Goal: Task Accomplishment & Management: Complete application form

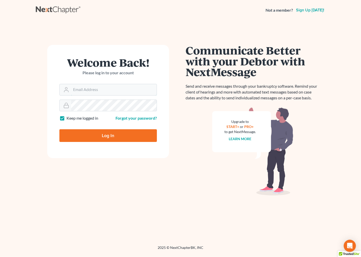
type input "[EMAIL_ADDRESS][DOMAIN_NAME]"
click at [98, 134] on input "Log In" at bounding box center [107, 135] width 97 height 13
type input "Thinking..."
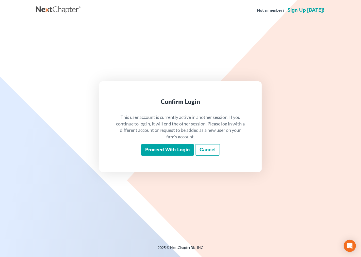
click at [151, 147] on input "Proceed with login" at bounding box center [167, 150] width 53 height 12
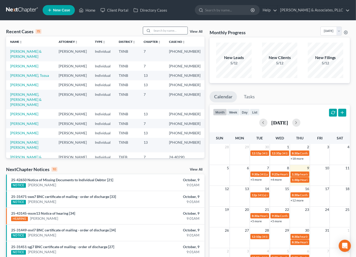
click at [163, 31] on input "search" at bounding box center [170, 30] width 36 height 7
type input "turner"
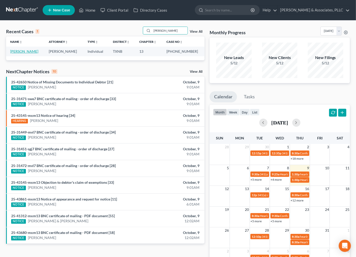
click at [29, 52] on link "Turner, Jaremy" at bounding box center [24, 51] width 28 height 4
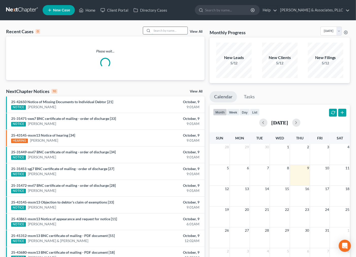
click at [162, 31] on input "search" at bounding box center [170, 30] width 36 height 7
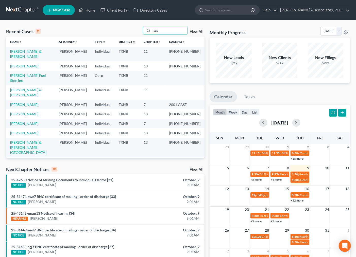
drag, startPoint x: 168, startPoint y: 32, endPoint x: 108, endPoint y: 80, distance: 76.6
click at [88, 38] on div "Recent Cases 11 cas View All Name unfold_more expand_more expand_less Attorney …" at bounding box center [105, 93] width 199 height 132
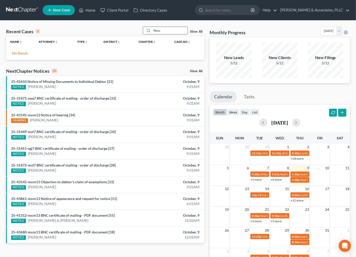
click at [171, 31] on input "fleno" at bounding box center [170, 30] width 36 height 7
type input "fleaNO"
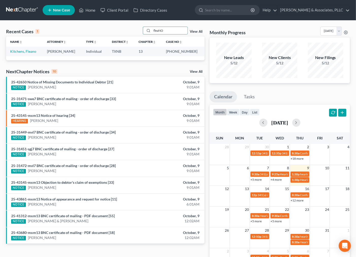
click at [19, 49] on td "Kitchens, Fleano" at bounding box center [24, 51] width 37 height 9
click at [16, 52] on link "Kitchens, Fleano" at bounding box center [23, 51] width 26 height 4
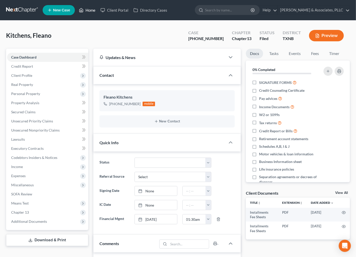
click at [89, 9] on link "Home" at bounding box center [87, 10] width 22 height 9
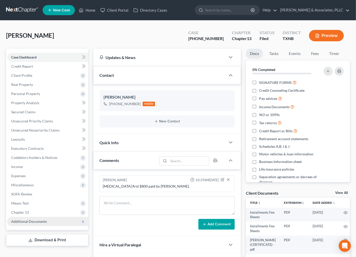
click at [34, 221] on span "Additional Documents" at bounding box center [29, 222] width 36 height 4
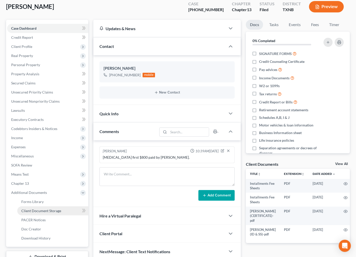
scroll to position [53, 0]
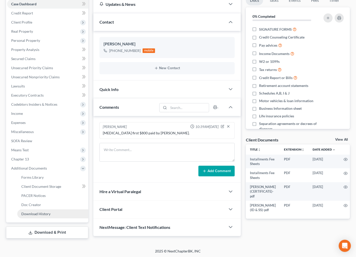
click at [39, 214] on span "Download History" at bounding box center [35, 214] width 29 height 4
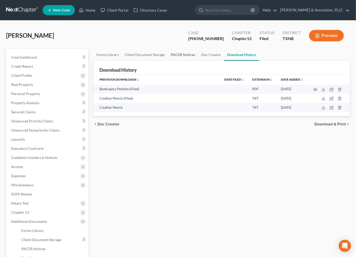
click at [181, 54] on link "PACER Notices" at bounding box center [183, 55] width 30 height 12
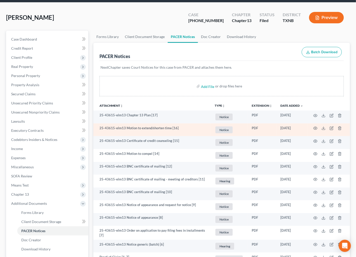
scroll to position [28, 0]
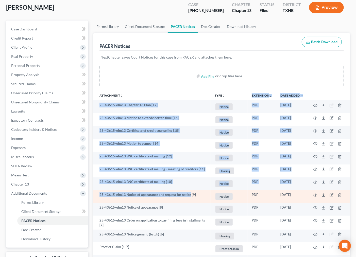
drag, startPoint x: 179, startPoint y: 95, endPoint x: 189, endPoint y: 200, distance: 104.5
click at [189, 200] on table "Attachment unfold_more expand_more expand_less TYPE unfold_more NONE Bank stmnt…" at bounding box center [221, 236] width 257 height 293
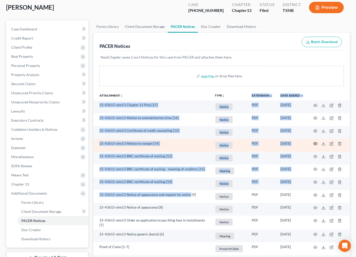
click at [315, 144] on icon "button" at bounding box center [315, 144] width 4 height 4
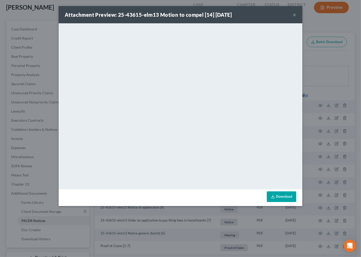
click at [294, 13] on button "×" at bounding box center [295, 15] width 4 height 6
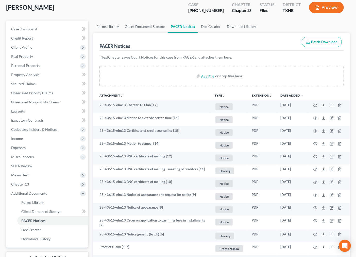
drag, startPoint x: 281, startPoint y: 77, endPoint x: 277, endPoint y: 69, distance: 9.4
click at [279, 77] on div "Add File or drop files here" at bounding box center [222, 76] width 244 height 20
click at [270, 57] on p "NextChapter saves Court Notices for this case from PACER and attaches them here." at bounding box center [222, 57] width 242 height 5
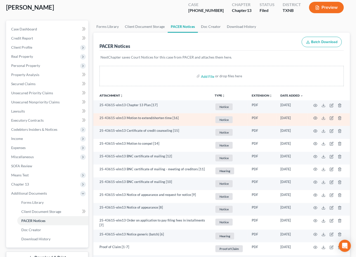
click at [318, 119] on td at bounding box center [328, 119] width 43 height 13
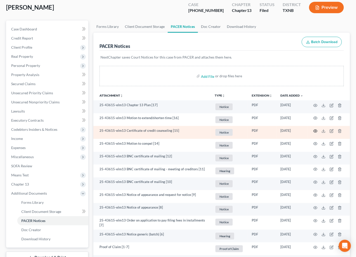
click at [316, 131] on icon "button" at bounding box center [315, 131] width 4 height 4
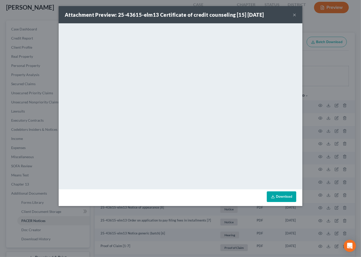
click at [295, 15] on button "×" at bounding box center [295, 15] width 4 height 6
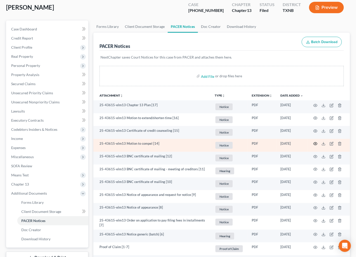
click at [317, 145] on icon "button" at bounding box center [315, 144] width 4 height 4
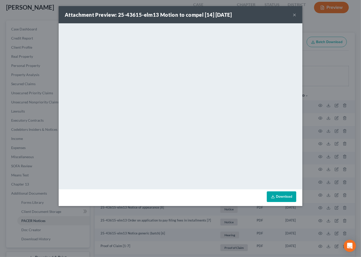
click at [291, 13] on div "Attachment Preview: 25-43615-elm13 Motion to compel [14] [DATE] ×" at bounding box center [181, 14] width 244 height 17
click at [292, 15] on div "Attachment Preview: 25-43615-elm13 Motion to compel [14] [DATE] ×" at bounding box center [181, 14] width 244 height 17
click at [293, 12] on button "×" at bounding box center [295, 15] width 4 height 6
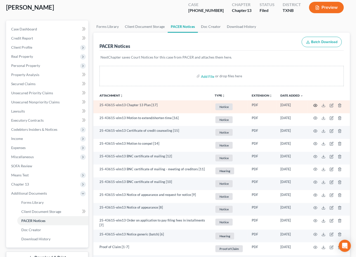
click at [314, 104] on icon "button" at bounding box center [315, 106] width 4 height 4
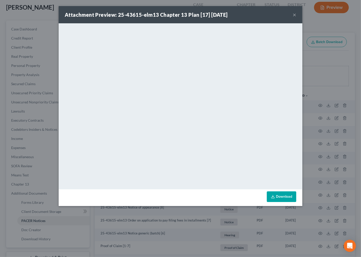
click at [296, 15] on div "Attachment Preview: 25-43615-elm13 Chapter 13 Plan [17] [DATE] ×" at bounding box center [181, 14] width 244 height 17
click at [293, 15] on button "×" at bounding box center [295, 15] width 4 height 6
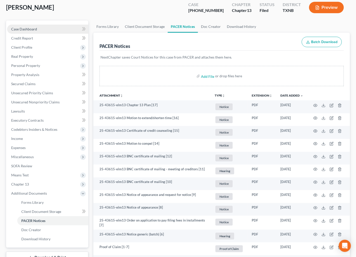
click at [40, 29] on link "Case Dashboard" at bounding box center [47, 29] width 81 height 9
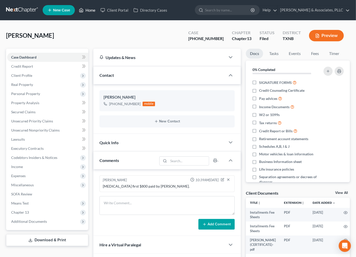
click at [87, 8] on link "Home" at bounding box center [87, 10] width 22 height 9
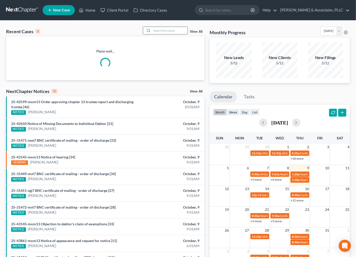
click at [168, 33] on input "search" at bounding box center [170, 30] width 36 height 7
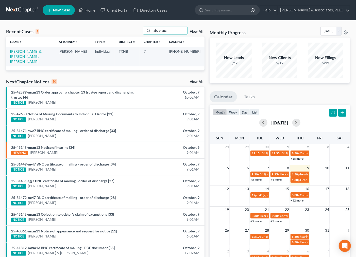
type input "abushana"
click at [66, 9] on span "New Case" at bounding box center [61, 10] width 17 height 4
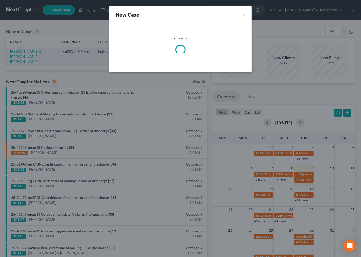
select select "78"
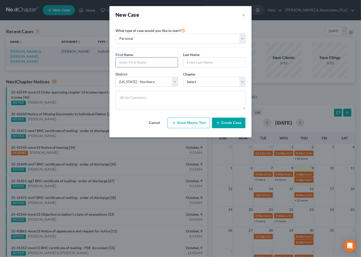
click at [149, 65] on input "text" at bounding box center [147, 63] width 62 height 10
click at [163, 63] on input "text" at bounding box center [147, 63] width 62 height 10
click at [149, 62] on input "text" at bounding box center [147, 63] width 62 height 10
click at [140, 67] on input "text" at bounding box center [147, 63] width 62 height 10
click at [130, 64] on input "text" at bounding box center [147, 63] width 62 height 10
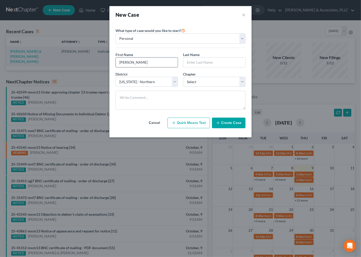
type input "[PERSON_NAME]"
type input "a"
type input "Abushanab"
click at [151, 83] on select "Select [US_STATE] - [GEOGRAPHIC_DATA] [US_STATE] - [GEOGRAPHIC_DATA][US_STATE] …" at bounding box center [146, 82] width 62 height 10
click at [115, 77] on select "Select [US_STATE] - [GEOGRAPHIC_DATA] [US_STATE] - [GEOGRAPHIC_DATA][US_STATE] …" at bounding box center [146, 82] width 62 height 10
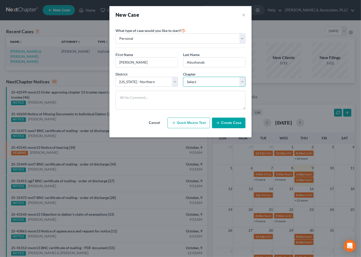
click at [211, 81] on select "Select 7 11 12 13" at bounding box center [214, 82] width 62 height 10
click at [136, 131] on div "Cancel Quick Means Test Create Case" at bounding box center [180, 123] width 130 height 19
click at [206, 83] on select "Select 7 11 12 13" at bounding box center [214, 82] width 62 height 10
select select "3"
click at [183, 77] on select "Select 7 11 12 13" at bounding box center [214, 82] width 62 height 10
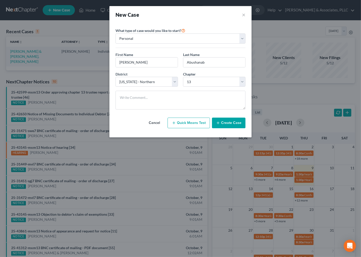
click at [229, 126] on button "Create Case" at bounding box center [229, 123] width 34 height 11
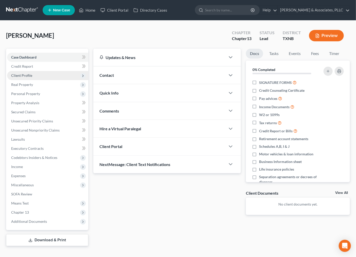
click at [31, 78] on span "Client Profile" at bounding box center [47, 75] width 81 height 9
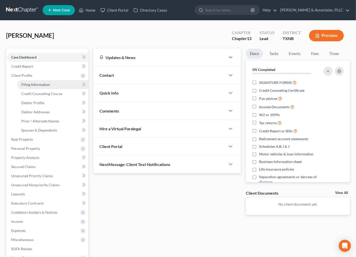
click at [35, 84] on span "Filing Information" at bounding box center [35, 84] width 29 height 4
select select "1"
select select "0"
select select "3"
select select "78"
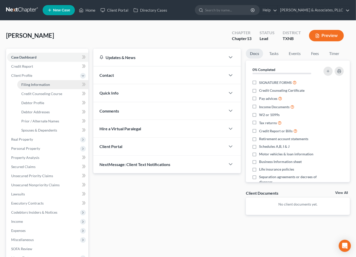
select select "45"
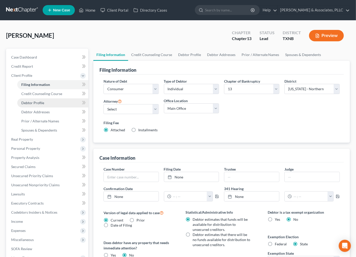
click at [37, 103] on span "Debtor Profile" at bounding box center [32, 103] width 23 height 4
select select "0"
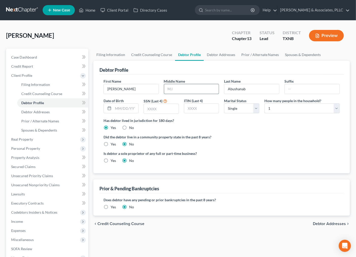
click at [194, 88] on input "text" at bounding box center [191, 89] width 55 height 10
type input "A."
drag, startPoint x: 125, startPoint y: 108, endPoint x: 130, endPoint y: 110, distance: 5.4
click at [125, 109] on input "text" at bounding box center [125, 109] width 25 height 10
type input "[DATE]"
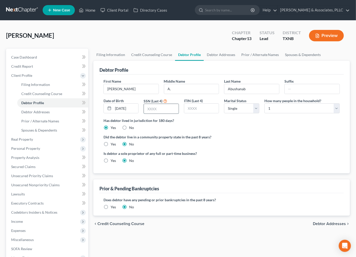
click at [160, 107] on input "text" at bounding box center [161, 109] width 35 height 10
type input "0879"
click at [195, 108] on input "text" at bounding box center [201, 109] width 35 height 10
click at [246, 110] on select "Select Single Married Separated Divorced Widowed" at bounding box center [241, 109] width 35 height 10
select select "1"
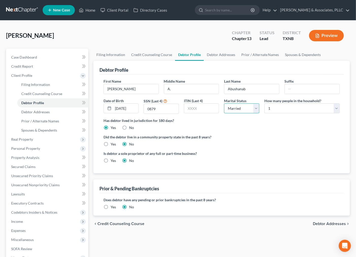
click at [224, 104] on select "Select Single Married Separated Divorced Widowed" at bounding box center [241, 109] width 35 height 10
click at [241, 151] on div "Is debtor a sole proprietor of any full or part-time business? Yes No" at bounding box center [221, 159] width 241 height 16
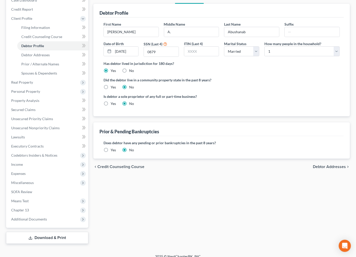
scroll to position [62, 0]
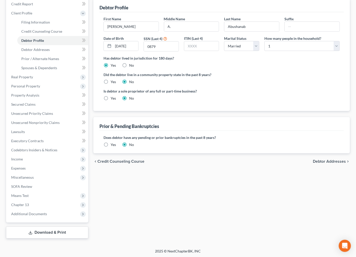
click at [333, 161] on span "Debtor Addresses" at bounding box center [329, 162] width 33 height 4
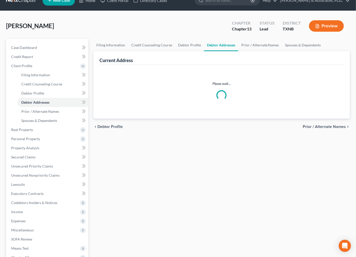
select select "0"
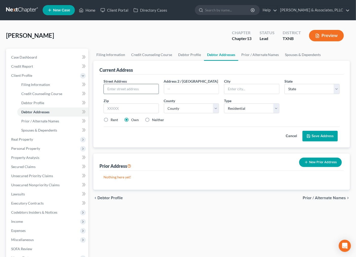
click at [140, 87] on input "text" at bounding box center [131, 89] width 55 height 10
drag, startPoint x: 143, startPoint y: 87, endPoint x: 154, endPoint y: 93, distance: 12.5
click at [142, 87] on input "text" at bounding box center [131, 89] width 55 height 10
type input "[STREET_ADDRESS]"
type input "75166"
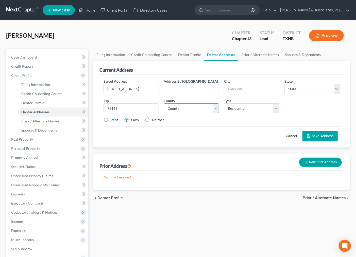
click at [193, 106] on select "County" at bounding box center [191, 109] width 55 height 10
type input "[PERSON_NAME]"
select select "45"
click at [164, 104] on select "County" at bounding box center [191, 109] width 55 height 10
click at [194, 108] on select "County" at bounding box center [191, 109] width 55 height 10
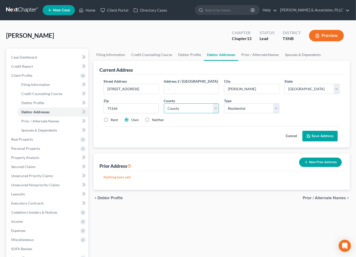
select select "42"
click at [164, 104] on select "County [GEOGRAPHIC_DATA] [GEOGRAPHIC_DATA] [GEOGRAPHIC_DATA] [GEOGRAPHIC_DATA] …" at bounding box center [191, 109] width 55 height 10
click at [256, 108] on select "Select Residential Mailing Rental Business" at bounding box center [251, 109] width 55 height 10
click at [224, 104] on select "Select Residential Mailing Rental Business" at bounding box center [251, 109] width 55 height 10
click at [97, 120] on div "Current Address Street Address * [STREET_ADDRESS] * [PERSON_NAME][GEOGRAPHIC_DA…" at bounding box center [221, 104] width 257 height 87
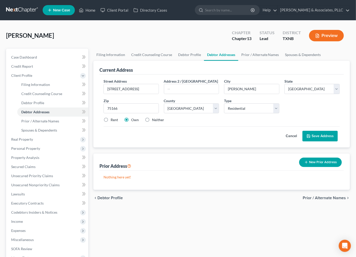
click at [111, 121] on label "Rent" at bounding box center [114, 120] width 7 height 5
click at [113, 121] on input "Rent" at bounding box center [114, 119] width 3 height 3
radio input "true"
click at [139, 121] on label "Own" at bounding box center [135, 120] width 8 height 5
click at [137, 121] on input "Own" at bounding box center [134, 119] width 3 height 3
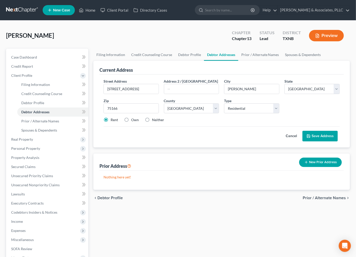
radio input "true"
drag, startPoint x: 313, startPoint y: 134, endPoint x: 111, endPoint y: 120, distance: 202.3
click at [111, 121] on form "Street Address * [STREET_ADDRESS] * [PERSON_NAME][GEOGRAPHIC_DATA] * State [US_…" at bounding box center [222, 110] width 236 height 63
click at [111, 120] on label "Rent" at bounding box center [114, 120] width 7 height 5
click at [113, 120] on input "Rent" at bounding box center [114, 119] width 3 height 3
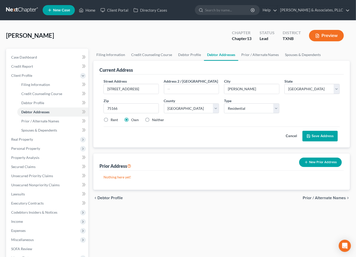
radio input "true"
click at [152, 119] on label "Neither" at bounding box center [158, 120] width 12 height 5
click at [154, 119] on input "Neither" at bounding box center [155, 119] width 3 height 3
radio input "true"
click at [324, 137] on button "Save Address" at bounding box center [320, 136] width 35 height 11
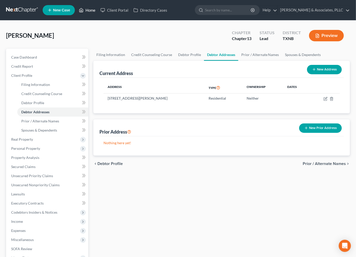
click at [89, 11] on link "Home" at bounding box center [87, 10] width 22 height 9
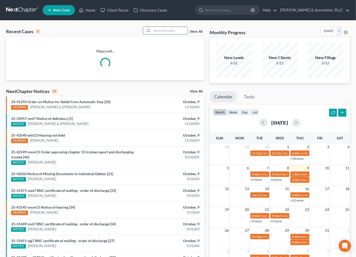
click at [168, 33] on input "search" at bounding box center [170, 30] width 36 height 7
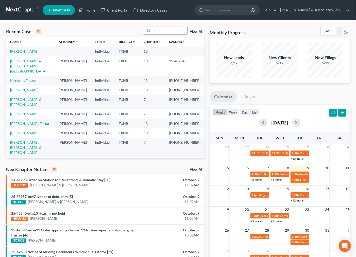
type input "h"
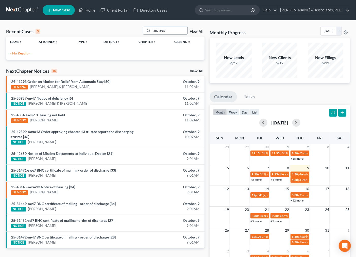
click at [157, 31] on input "zquiarat" at bounding box center [170, 30] width 36 height 7
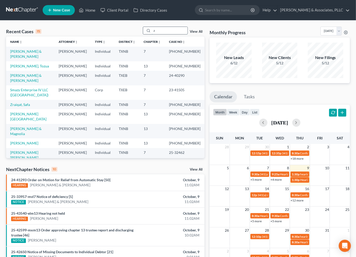
click at [162, 31] on input "z" at bounding box center [170, 30] width 36 height 7
click at [156, 31] on input "z" at bounding box center [170, 30] width 36 height 7
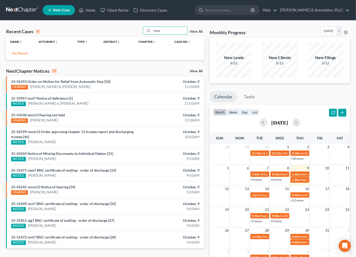
drag, startPoint x: 168, startPoint y: 33, endPoint x: 126, endPoint y: 30, distance: 42.0
click at [126, 30] on div "Recent Cases 0 zqiar View All" at bounding box center [105, 32] width 199 height 10
click at [90, 10] on link "Home" at bounding box center [87, 10] width 22 height 9
click at [94, 11] on link "Home" at bounding box center [87, 10] width 22 height 9
click at [82, 10] on icon at bounding box center [81, 10] width 5 height 6
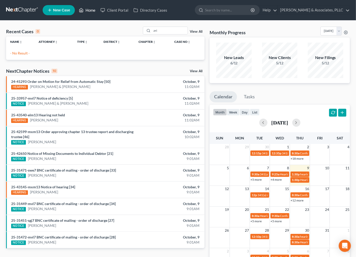
click at [96, 9] on link "Home" at bounding box center [87, 10] width 22 height 9
click at [90, 10] on link "Home" at bounding box center [87, 10] width 22 height 9
drag, startPoint x: 162, startPoint y: 30, endPoint x: 138, endPoint y: 34, distance: 23.9
click at [138, 34] on div "Recent Cases 0 zri View All" at bounding box center [105, 32] width 199 height 10
type input "z"
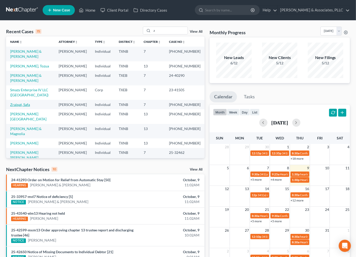
click at [20, 107] on link "Zraiqat, Safa" at bounding box center [20, 105] width 20 height 4
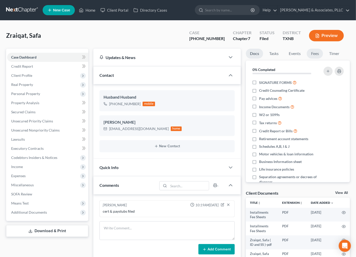
click at [315, 53] on link "Fees" at bounding box center [315, 54] width 16 height 10
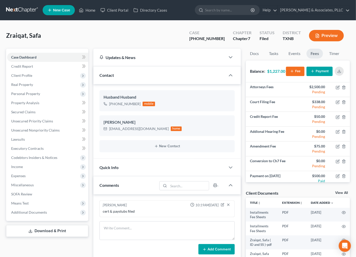
click at [319, 74] on button "Payment" at bounding box center [320, 71] width 26 height 9
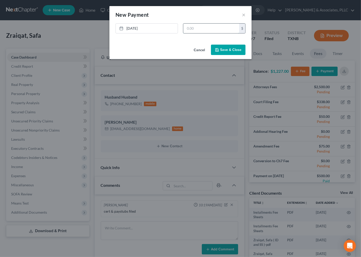
click at [192, 29] on input "text" at bounding box center [211, 29] width 56 height 10
type input "75.00"
click at [235, 51] on button "Save & Close" at bounding box center [228, 50] width 35 height 11
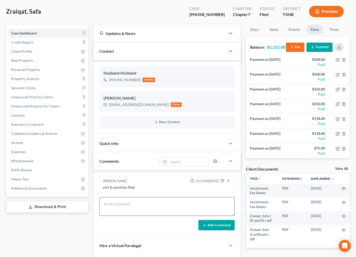
scroll to position [77, 0]
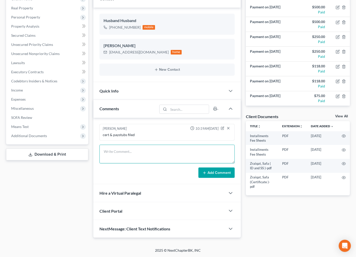
click at [145, 151] on textarea at bounding box center [168, 154] width 136 height 19
paste textarea "10947882-5630 [DATE] 11:15 AM Sale $75.00 Approved Keyed Mastercard 6056 131350…"
type textarea "10947882-5630 [DATE] 11:15 AM Sale $75.00 Approved Keyed Mastercard 6056 131350…"
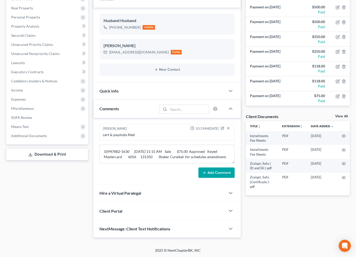
drag, startPoint x: 169, startPoint y: 158, endPoint x: 136, endPoint y: 167, distance: 34.1
click at [151, 171] on div "Add Comment" at bounding box center [168, 173] width 136 height 11
click at [219, 172] on button "Add Comment" at bounding box center [217, 173] width 36 height 11
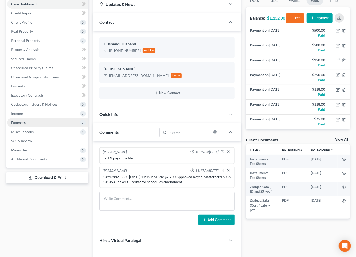
scroll to position [0, 0]
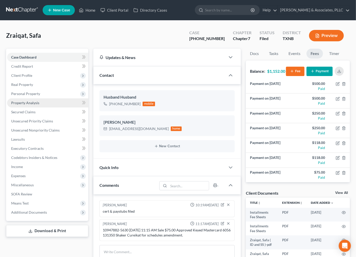
click at [31, 104] on span "Property Analysis" at bounding box center [25, 103] width 28 height 4
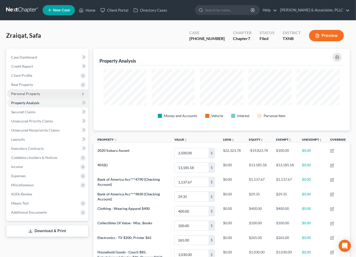
scroll to position [82, 257]
click at [29, 95] on span "Personal Property" at bounding box center [25, 94] width 29 height 4
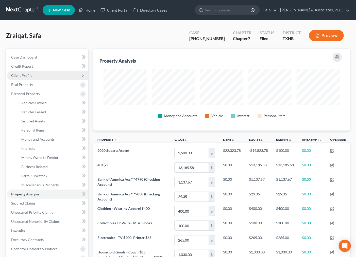
click at [21, 73] on span "Client Profile" at bounding box center [21, 75] width 21 height 4
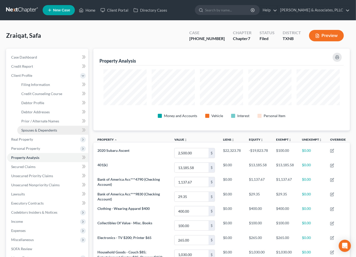
click at [29, 126] on link "Spouses & Dependents" at bounding box center [52, 130] width 71 height 9
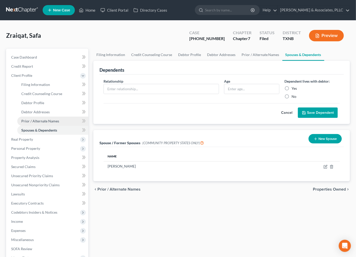
click at [31, 122] on span "Prior / Alternate Names" at bounding box center [40, 121] width 38 height 4
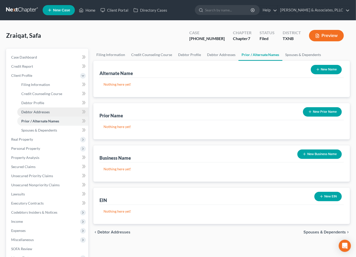
click at [36, 114] on link "Debtor Addresses" at bounding box center [52, 112] width 71 height 9
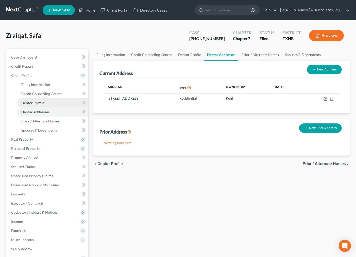
click at [39, 104] on span "Debtor Profile" at bounding box center [32, 103] width 23 height 4
select select "1"
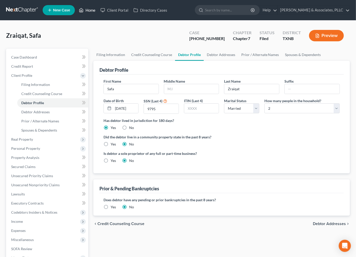
click at [86, 9] on link "Home" at bounding box center [87, 10] width 22 height 9
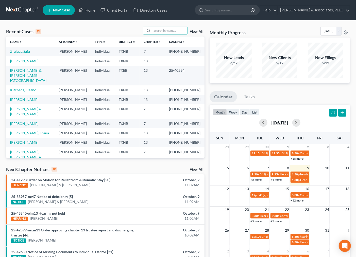
click at [154, 25] on div "Recent Cases 15 View All Name unfold_more expand_more expand_less Attorney unfo…" at bounding box center [178, 191] width 356 height 341
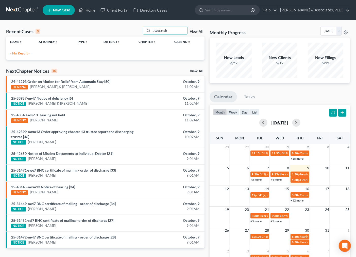
drag, startPoint x: 162, startPoint y: 31, endPoint x: 168, endPoint y: 35, distance: 7.7
click at [162, 31] on input "Abusanab" at bounding box center [170, 30] width 36 height 7
type input "Abushanab"
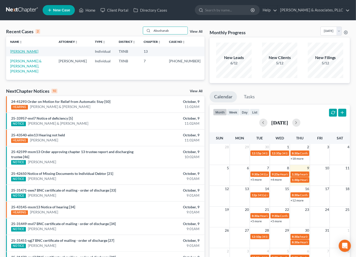
click at [20, 52] on link "[PERSON_NAME]" at bounding box center [24, 51] width 28 height 4
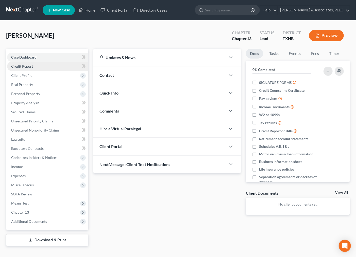
click at [28, 67] on span "Credit Report" at bounding box center [22, 66] width 22 height 4
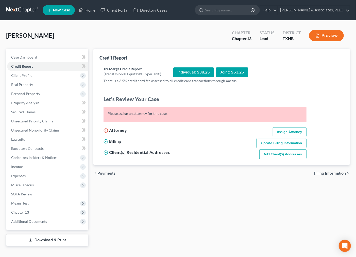
click at [295, 133] on link "Assign Attorney" at bounding box center [290, 132] width 34 height 10
select select "1"
select select "0"
select select "3"
select select "78"
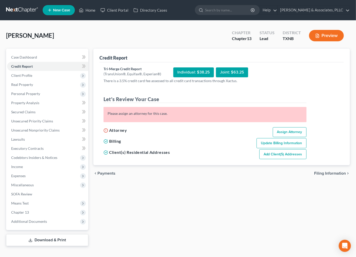
select select "45"
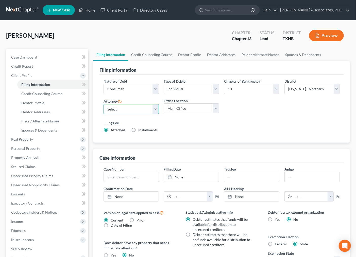
click at [120, 113] on select "Select [PERSON_NAME] - TXNB [PERSON_NAME] - [GEOGRAPHIC_DATA] [PERSON_NAME] - […" at bounding box center [131, 109] width 55 height 10
select select "0"
click at [104, 104] on select "Select [PERSON_NAME] - TXNB [PERSON_NAME] - [GEOGRAPHIC_DATA] [PERSON_NAME] - […" at bounding box center [131, 109] width 55 height 10
click at [191, 104] on select "Main Office [PERSON_NAME] & Associates" at bounding box center [191, 109] width 55 height 10
click at [164, 104] on select "Main Office [PERSON_NAME] & Associates" at bounding box center [191, 109] width 55 height 10
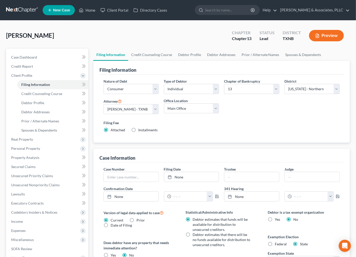
click at [211, 125] on label "Filing Fee" at bounding box center [222, 122] width 236 height 5
click at [31, 64] on span "Credit Report" at bounding box center [22, 66] width 22 height 4
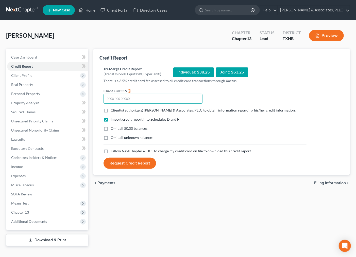
drag, startPoint x: 142, startPoint y: 95, endPoint x: 140, endPoint y: 96, distance: 2.7
click at [140, 96] on input "text" at bounding box center [153, 99] width 99 height 10
type input "640-92-0879"
drag, startPoint x: 117, startPoint y: 111, endPoint x: 118, endPoint y: 119, distance: 8.2
click at [117, 111] on span "Client(s) authorize(s) [PERSON_NAME] & Associates, PLLC to obtain information r…" at bounding box center [203, 110] width 185 height 4
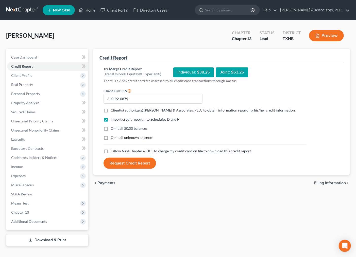
click at [116, 111] on input "Client(s) authorize(s) [PERSON_NAME] & Associates, PLLC to obtain information r…" at bounding box center [114, 109] width 3 height 3
checkbox input "true"
click at [120, 128] on span "Omit all $0.00 balances" at bounding box center [129, 128] width 37 height 4
click at [116, 128] on input "Omit all $0.00 balances" at bounding box center [114, 127] width 3 height 3
checkbox input "true"
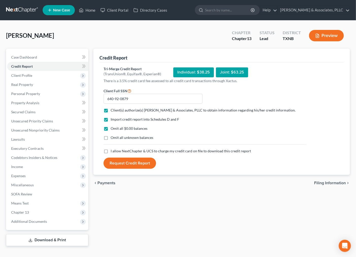
click at [125, 137] on span "Omit all unknown balances" at bounding box center [132, 138] width 43 height 4
click at [116, 137] on input "Omit all unknown balances" at bounding box center [114, 136] width 3 height 3
checkbox input "true"
click at [130, 154] on label "I allow NextChapter & UCS to charge my credit card on file to download this cre…" at bounding box center [181, 151] width 140 height 5
click at [116, 152] on input "I allow NextChapter & UCS to charge my credit card on file to download this cre…" at bounding box center [114, 150] width 3 height 3
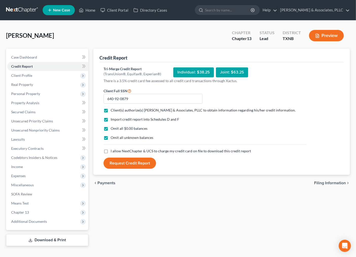
checkbox input "true"
click at [121, 139] on span "Omit all unknown balances" at bounding box center [132, 138] width 43 height 4
click at [116, 139] on input "Omit all unknown balances" at bounding box center [114, 136] width 3 height 3
checkbox input "false"
click at [127, 168] on button "Request Credit Report" at bounding box center [130, 163] width 53 height 11
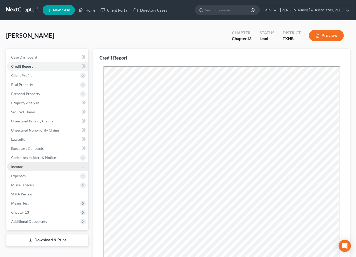
click at [42, 167] on span "Income" at bounding box center [47, 166] width 81 height 9
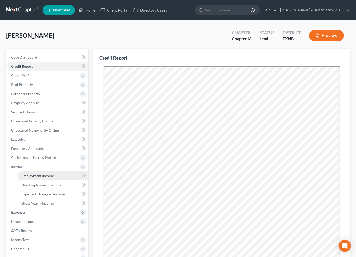
click at [39, 174] on span "Employment Income" at bounding box center [37, 176] width 32 height 4
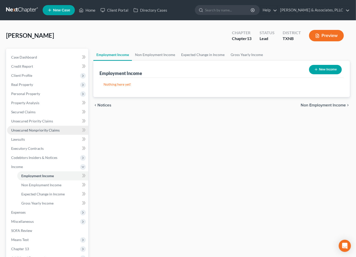
click at [21, 127] on link "Unsecured Nonpriority Claims" at bounding box center [47, 130] width 81 height 9
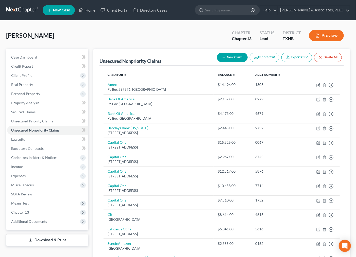
click at [229, 60] on button "New Claim" at bounding box center [232, 57] width 31 height 9
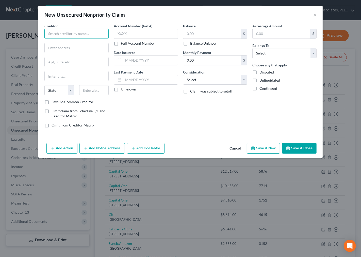
click at [72, 35] on input "text" at bounding box center [76, 34] width 64 height 10
click at [86, 34] on input "text" at bounding box center [76, 34] width 64 height 10
click at [75, 39] on div "Creditor * State [US_STATE] AK AR AZ CA CO [GEOGRAPHIC_DATA] DE DC [GEOGRAPHIC_…" at bounding box center [76, 61] width 64 height 76
click at [77, 30] on input "text" at bounding box center [76, 34] width 64 height 10
type input "s"
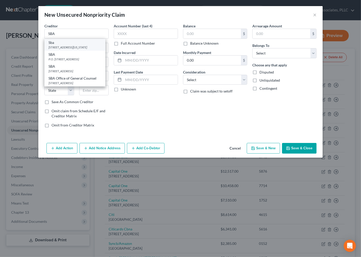
drag, startPoint x: 80, startPoint y: 89, endPoint x: 71, endPoint y: 55, distance: 35.3
click at [72, 56] on div "Sba [STREET_ADDRESS][US_STATE] SBA P.O. [GEOGRAPHIC_DATA] SBA Office of General…" at bounding box center [74, 63] width 61 height 48
click at [67, 49] on div "[STREET_ADDRESS][US_STATE]" at bounding box center [74, 47] width 53 height 4
type input "Sba"
type input "[STREET_ADDRESS]"
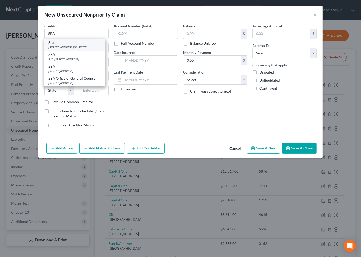
type input "[US_STATE]"
select select "8"
type input "20416"
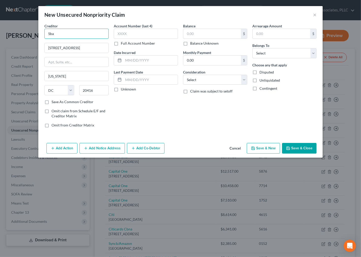
click at [78, 33] on input "Sba" at bounding box center [76, 34] width 64 height 10
click at [72, 32] on input "Sba" at bounding box center [76, 34] width 64 height 10
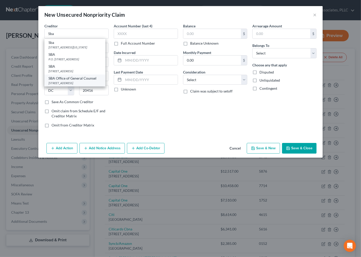
click at [69, 85] on div "[STREET_ADDRESS]" at bounding box center [74, 83] width 53 height 4
type input "SBA Office of General Counsel"
type input "[STREET_ADDRESS]"
type input "[GEOGRAPHIC_DATA]"
select select "4"
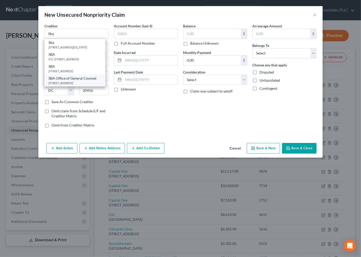
type input "90012"
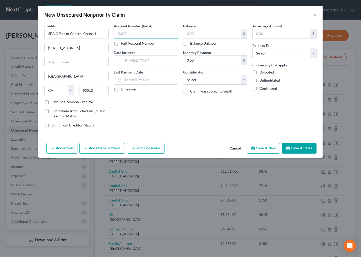
click at [115, 34] on input "text" at bounding box center [146, 34] width 64 height 10
type input "7907"
drag, startPoint x: 199, startPoint y: 30, endPoint x: 196, endPoint y: 33, distance: 4.0
click at [199, 30] on input "text" at bounding box center [212, 34] width 58 height 10
type input "21,818.62"
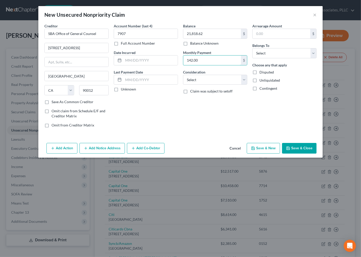
type input "142.00"
click at [236, 93] on div "Claim was subject to setoff" at bounding box center [215, 91] width 64 height 5
drag, startPoint x: 218, startPoint y: 82, endPoint x: 215, endPoint y: 85, distance: 3.1
click at [217, 83] on select "Select Cable / Satellite Services Collection Agency Credit Card Debt Debt Couns…" at bounding box center [215, 80] width 64 height 10
select select "0"
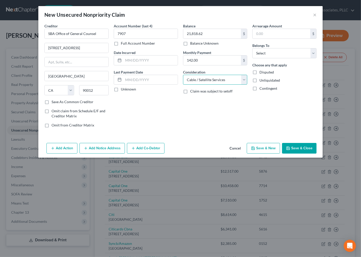
click at [206, 77] on select "Select Cable / Satellite Services Collection Agency Credit Card Debt Debt Couns…" at bounding box center [215, 80] width 64 height 10
drag, startPoint x: 197, startPoint y: 133, endPoint x: 250, endPoint y: 83, distance: 72.9
click at [198, 133] on div "Creditor * SBA Office of General Counsel [STREET_ADDRESS][GEOGRAPHIC_DATA] [GEO…" at bounding box center [180, 82] width 284 height 118
click at [267, 52] on select "Select Debtor 1 Only Debtor 2 Only Debtor 1 And Debtor 2 Only At Least One Of T…" at bounding box center [284, 53] width 64 height 10
select select "3"
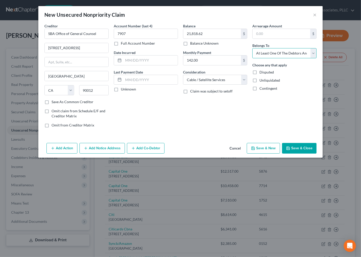
click at [252, 48] on select "Select Debtor 1 Only Debtor 2 Only Debtor 1 And Debtor 2 Only At Least One Of T…" at bounding box center [284, 53] width 64 height 10
click at [141, 147] on button "Add Co-Debtor" at bounding box center [146, 148] width 38 height 11
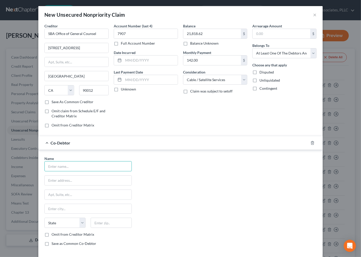
drag, startPoint x: 60, startPoint y: 168, endPoint x: 6, endPoint y: 204, distance: 65.2
click at [60, 169] on input "text" at bounding box center [88, 167] width 87 height 10
type input "Prime Ride LLC"
type input "779 Windsor Court"
type input "L"
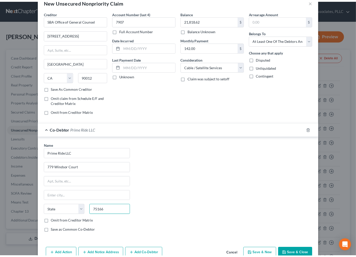
scroll to position [25, 0]
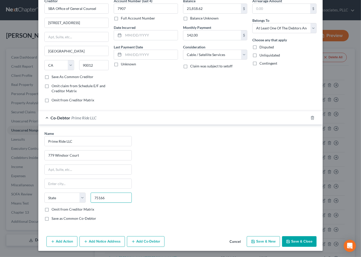
type input "75166"
click at [307, 242] on button "Save & Close" at bounding box center [299, 242] width 35 height 11
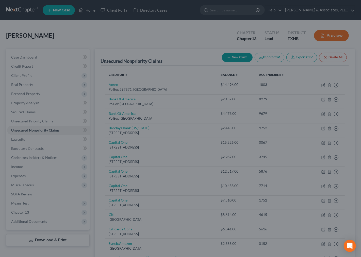
type input "[PERSON_NAME]"
select select "45"
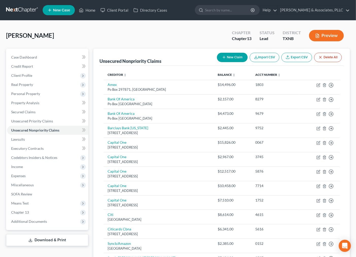
drag, startPoint x: 102, startPoint y: 31, endPoint x: 73, endPoint y: 38, distance: 29.7
click at [102, 31] on div "[PERSON_NAME] Upgraded Chapter Chapter 13 Status [GEOGRAPHIC_DATA] [GEOGRAPHIC_…" at bounding box center [178, 38] width 344 height 22
drag, startPoint x: 130, startPoint y: 31, endPoint x: 92, endPoint y: 17, distance: 40.1
click at [130, 31] on div "[PERSON_NAME] Upgraded Chapter Chapter 13 Status [GEOGRAPHIC_DATA] [GEOGRAPHIC_…" at bounding box center [178, 38] width 344 height 22
click at [166, 44] on div "[PERSON_NAME] Upgraded Chapter Chapter 13 Status [GEOGRAPHIC_DATA] [GEOGRAPHIC_…" at bounding box center [178, 38] width 344 height 22
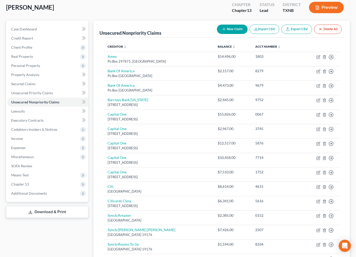
scroll to position [0, 0]
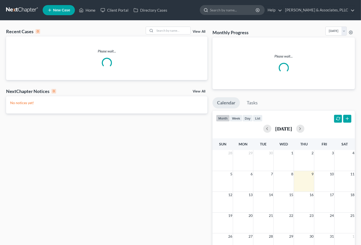
click at [221, 10] on input "search" at bounding box center [233, 9] width 46 height 9
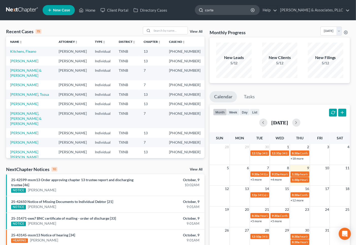
type input "[PERSON_NAME]"
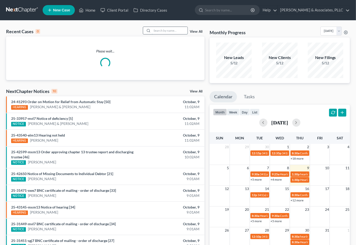
click at [161, 29] on input "search" at bounding box center [170, 30] width 36 height 7
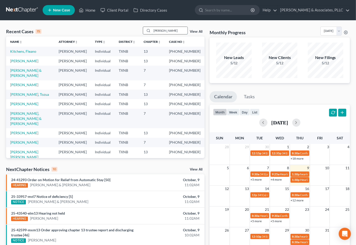
type input "elliot"
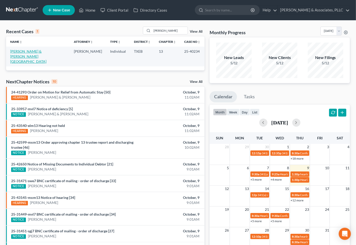
click at [27, 52] on link "[PERSON_NAME] & [PERSON_NAME][GEOGRAPHIC_DATA]" at bounding box center [28, 56] width 36 height 14
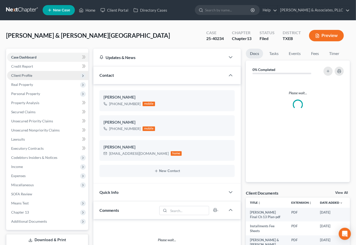
click at [29, 73] on span "Client Profile" at bounding box center [21, 75] width 21 height 4
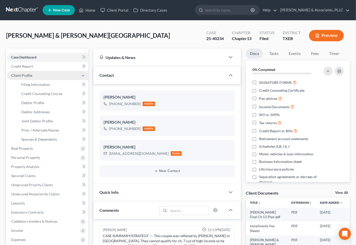
scroll to position [46, 0]
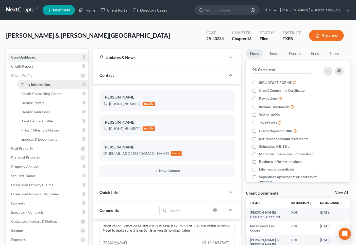
click at [32, 82] on link "Filing Information" at bounding box center [52, 84] width 71 height 9
select select "1"
select select "3"
select select "45"
